Goal: Task Accomplishment & Management: Manage account settings

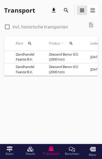
scroll to position [0, 59]
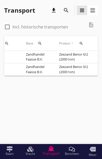
click at [37, 69] on td "Zandhandel Faasse B.V." at bounding box center [36, 69] width 33 height 12
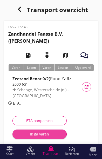
click at [38, 136] on div "Ik ga varen" at bounding box center [40, 133] width 46 height 5
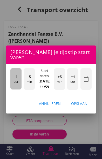
click at [14, 89] on div "-1 uur" at bounding box center [15, 78] width 11 height 21
click at [13, 89] on div "-1 uur" at bounding box center [15, 78] width 11 height 21
click at [15, 80] on span "-1" at bounding box center [15, 77] width 3 height 6
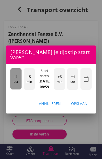
click at [13, 89] on div "-1 uur" at bounding box center [15, 78] width 11 height 21
click at [12, 88] on div "-1 uur" at bounding box center [15, 78] width 11 height 21
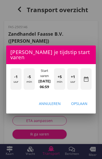
click at [11, 89] on div "-1 uur" at bounding box center [15, 78] width 11 height 21
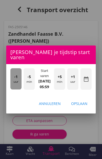
click at [13, 88] on div "-1 uur" at bounding box center [15, 78] width 11 height 21
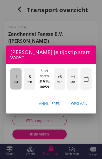
click at [12, 86] on div "-1 uur" at bounding box center [15, 78] width 11 height 21
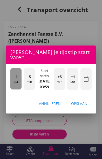
click at [14, 86] on div "-1 uur" at bounding box center [15, 78] width 11 height 21
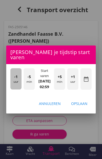
click at [14, 86] on div "-1 uur" at bounding box center [15, 78] width 11 height 21
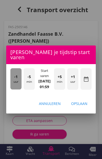
click at [15, 86] on div "-1 uur" at bounding box center [15, 78] width 11 height 21
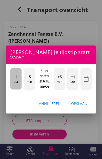
click at [14, 86] on div "-1 uur" at bounding box center [15, 78] width 11 height 21
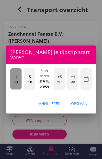
click at [13, 86] on div "-1 uur" at bounding box center [15, 78] width 11 height 21
click at [11, 85] on div "-1 uur" at bounding box center [15, 78] width 11 height 21
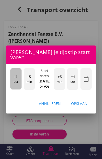
click at [12, 89] on div "-1 uur" at bounding box center [15, 78] width 11 height 21
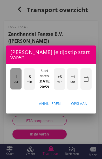
click at [13, 88] on div "-1 uur" at bounding box center [15, 78] width 11 height 21
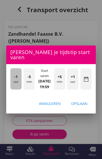
click at [14, 89] on div "-1 uur" at bounding box center [15, 78] width 11 height 21
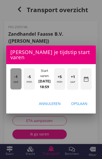
click at [14, 89] on div "-1 uur" at bounding box center [15, 78] width 11 height 21
click at [13, 88] on div "-1 uur" at bounding box center [15, 78] width 11 height 21
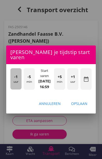
click at [13, 89] on div "-1 uur" at bounding box center [15, 78] width 11 height 21
click at [14, 89] on div "-1 uur" at bounding box center [15, 78] width 11 height 21
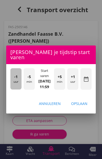
click at [13, 89] on div "-1 uur" at bounding box center [15, 78] width 11 height 21
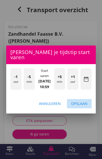
click at [84, 106] on div "Opslaan" at bounding box center [79, 103] width 16 height 5
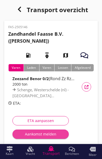
click at [33, 135] on div "Aankomst melden" at bounding box center [41, 133] width 48 height 5
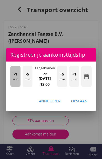
click at [11, 87] on div "-1 uur" at bounding box center [15, 76] width 10 height 21
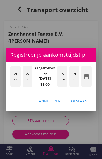
click at [9, 92] on div "-1 uur -5 min Aangekomen op [DATE] 11:00 +5 min +1 uur date_range" at bounding box center [50, 77] width 89 height 31
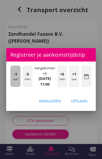
click at [11, 87] on div "-1 uur" at bounding box center [15, 76] width 10 height 21
click at [14, 77] on span "-1" at bounding box center [15, 74] width 3 height 6
click at [13, 87] on div "-1 uur" at bounding box center [15, 76] width 10 height 21
click at [14, 77] on span "-1" at bounding box center [15, 74] width 3 height 6
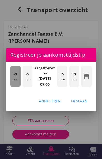
click at [15, 77] on span "-1" at bounding box center [15, 74] width 3 height 6
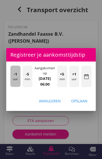
click at [13, 87] on div "-1 uur" at bounding box center [15, 76] width 10 height 21
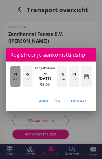
click at [13, 87] on div "-1 uur" at bounding box center [15, 76] width 10 height 21
click at [14, 77] on span "-1" at bounding box center [15, 74] width 3 height 6
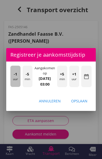
click at [14, 77] on span "-1" at bounding box center [15, 74] width 3 height 6
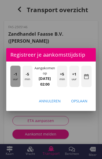
click at [13, 87] on div "-1 uur" at bounding box center [15, 76] width 10 height 21
click at [17, 87] on div "-1 uur" at bounding box center [15, 76] width 10 height 21
click at [16, 77] on span "-1" at bounding box center [15, 74] width 3 height 6
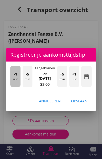
click at [14, 87] on div "-1 uur" at bounding box center [15, 76] width 10 height 21
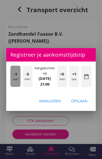
click at [13, 86] on div "-1 uur" at bounding box center [15, 76] width 10 height 21
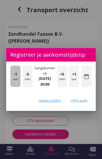
click at [13, 87] on div "-1 uur" at bounding box center [15, 76] width 10 height 21
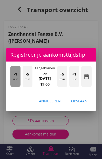
click at [11, 86] on div "-1 uur" at bounding box center [15, 76] width 10 height 21
click at [12, 86] on div "-1 uur" at bounding box center [15, 76] width 10 height 21
click at [11, 86] on div "-1 uur" at bounding box center [15, 76] width 10 height 21
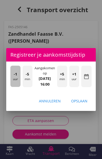
click at [11, 86] on div "-1 uur" at bounding box center [15, 76] width 10 height 21
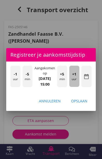
click at [76, 87] on div "+1 uur" at bounding box center [74, 76] width 10 height 21
click at [77, 87] on div "+1 uur" at bounding box center [74, 76] width 10 height 21
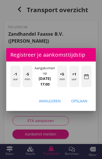
click at [85, 104] on div "Opslaan" at bounding box center [79, 100] width 16 height 5
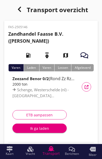
click at [35, 130] on div "Ik ga laden" at bounding box center [40, 128] width 46 height 5
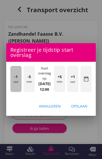
click at [15, 80] on span "-1" at bounding box center [15, 77] width 3 height 6
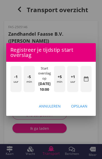
click at [86, 109] on div "Opslaan" at bounding box center [79, 105] width 16 height 5
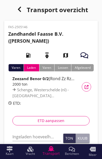
click at [40, 133] on input "Ingeladen hoeveelheid *" at bounding box center [36, 137] width 48 height 8
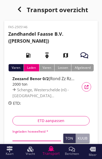
scroll to position [12, 0]
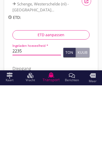
click at [67, 122] on button "Ton" at bounding box center [69, 126] width 12 height 9
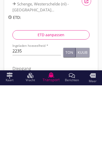
scroll to position [69, 0]
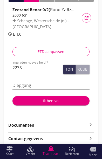
click at [42, 66] on input "2235" at bounding box center [36, 68] width 48 height 8
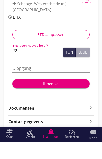
type input "2"
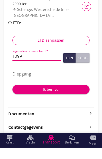
type input "1299"
click at [83, 68] on div "Kuub" at bounding box center [82, 70] width 10 height 4
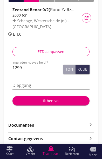
click at [21, 85] on input "Diepgang" at bounding box center [50, 85] width 77 height 8
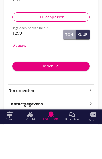
type input "3"
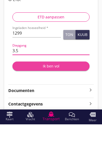
type input "3.5"
click at [54, 98] on div "Ik ben vol" at bounding box center [51, 100] width 69 height 5
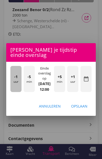
click at [13, 92] on div "-1 uur" at bounding box center [15, 79] width 11 height 26
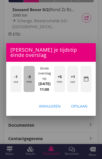
click at [26, 92] on div "-5 min" at bounding box center [29, 79] width 11 height 26
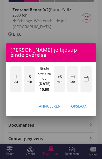
click at [85, 109] on div "Opslaan" at bounding box center [79, 105] width 16 height 5
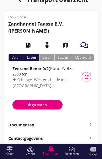
click at [34, 107] on div "Ik ga varen" at bounding box center [38, 104] width 42 height 5
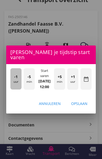
click at [13, 89] on div "-1 uur" at bounding box center [15, 78] width 11 height 21
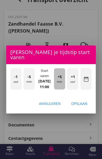
click at [61, 89] on div "+5 min" at bounding box center [59, 78] width 11 height 21
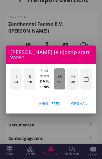
click at [63, 89] on div "+5 min" at bounding box center [59, 78] width 11 height 21
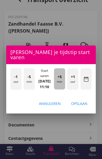
click at [63, 89] on div "+5 min" at bounding box center [59, 78] width 11 height 21
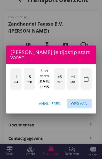
click at [84, 106] on div "Opslaan" at bounding box center [79, 103] width 16 height 5
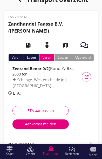
click at [35, 124] on div "Aankomst melden" at bounding box center [41, 123] width 48 height 5
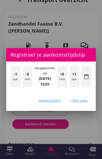
click at [49, 104] on div "Annuleren" at bounding box center [50, 100] width 22 height 5
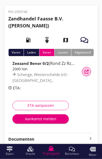
scroll to position [0, 0]
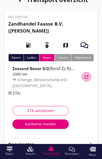
click at [89, 75] on div "Vracht details" at bounding box center [85, 77] width 9 height 4
